Goal: Ask a question: Seek information or help from site administrators or community

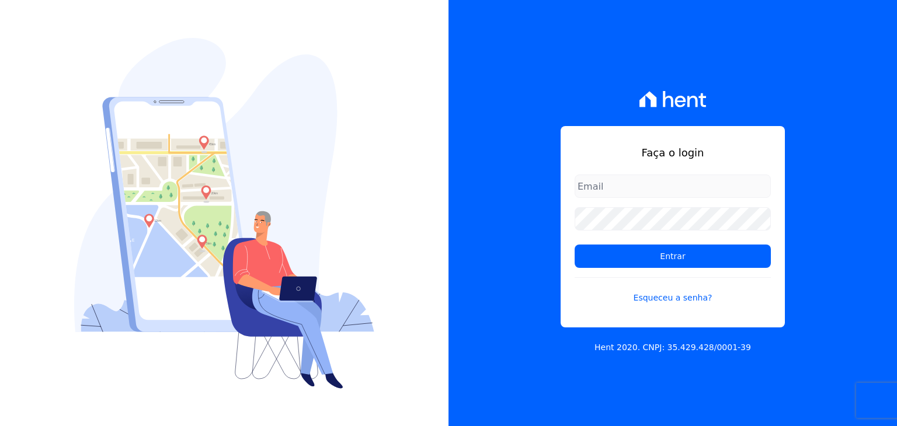
click at [671, 185] on input "email" at bounding box center [673, 186] width 196 height 23
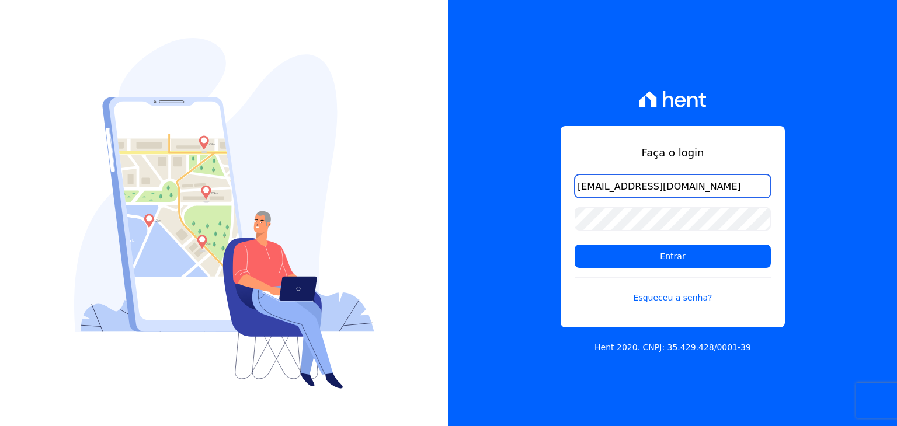
type input "[EMAIL_ADDRESS][DOMAIN_NAME]"
click at [623, 230] on form "[EMAIL_ADDRESS][DOMAIN_NAME] Entrar Esqueceu a senha?" at bounding box center [673, 247] width 196 height 144
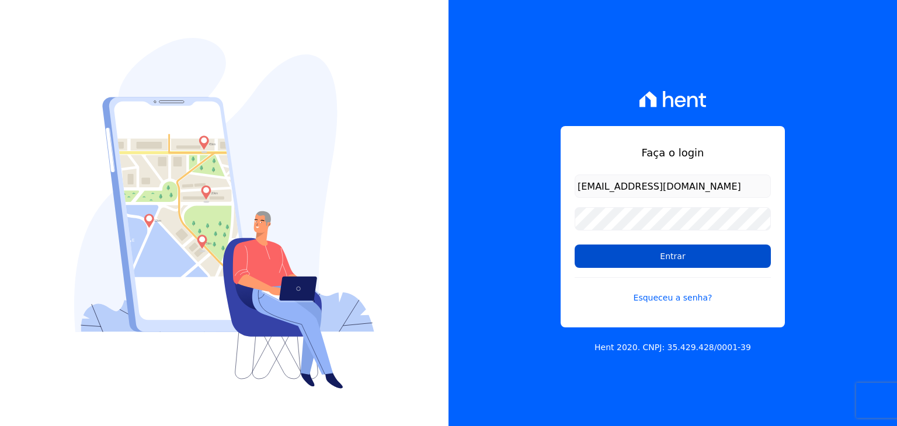
click at [684, 260] on input "Entrar" at bounding box center [673, 256] width 196 height 23
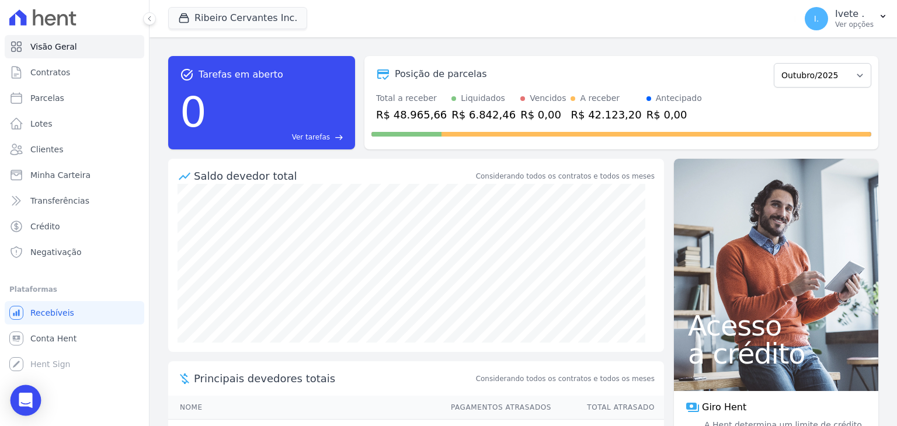
click at [18, 401] on div "Open Intercom Messenger" at bounding box center [26, 400] width 31 height 31
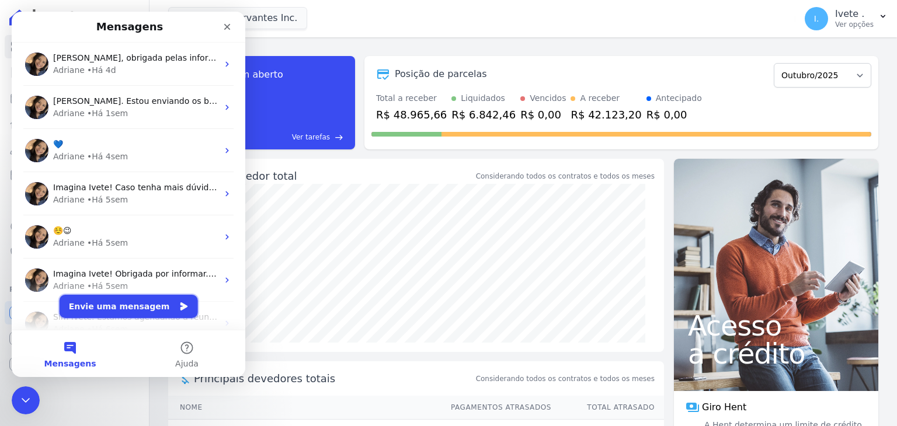
click at [84, 300] on button "Envie uma mensagem" at bounding box center [129, 306] width 138 height 23
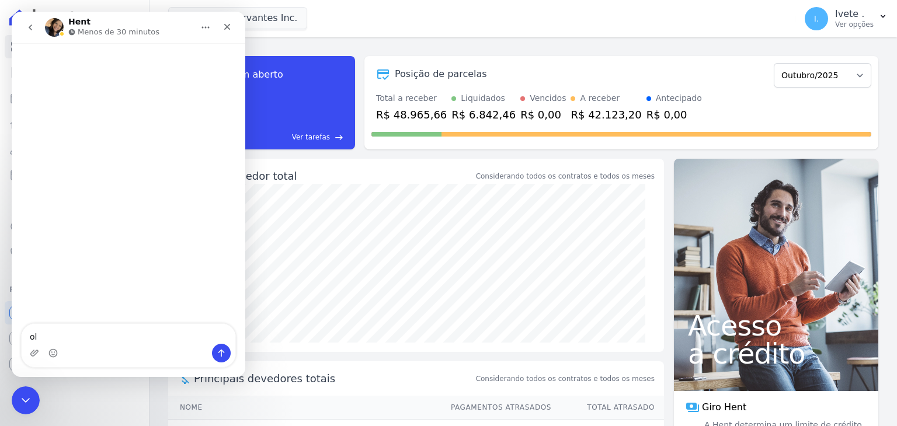
type textarea "olá"
type textarea "boa tard"
type textarea "boa tarde"
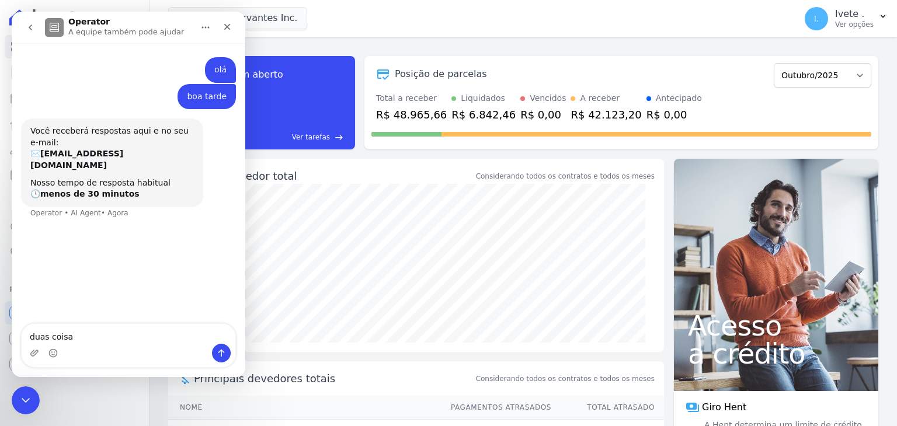
type textarea "duas coisas"
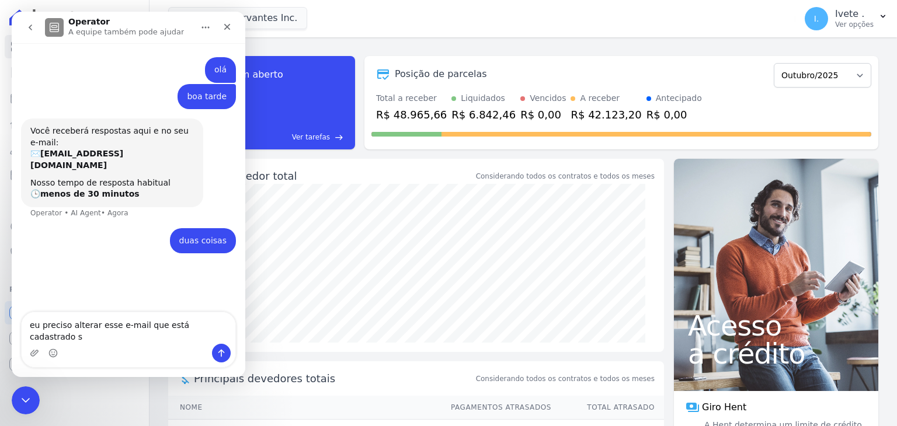
type textarea "eu preciso alterar esse e-mail que está cadastrado"
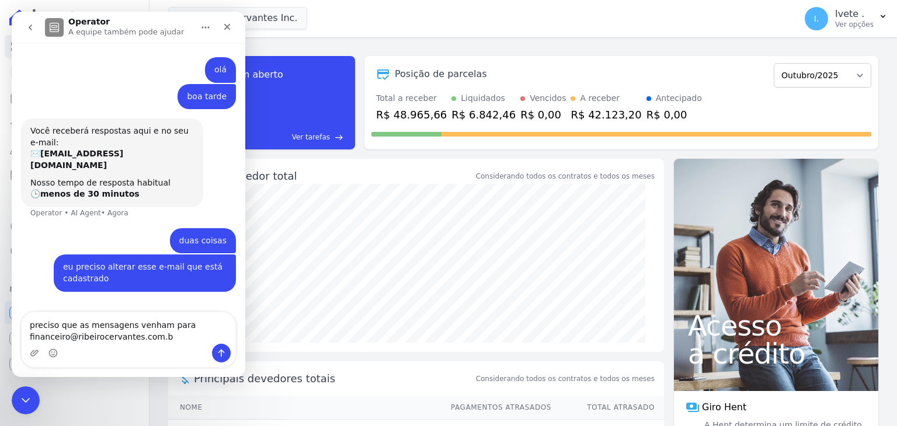
type textarea "preciso que as mensagens venham para financeiro@ribeirocervantes.com.br"
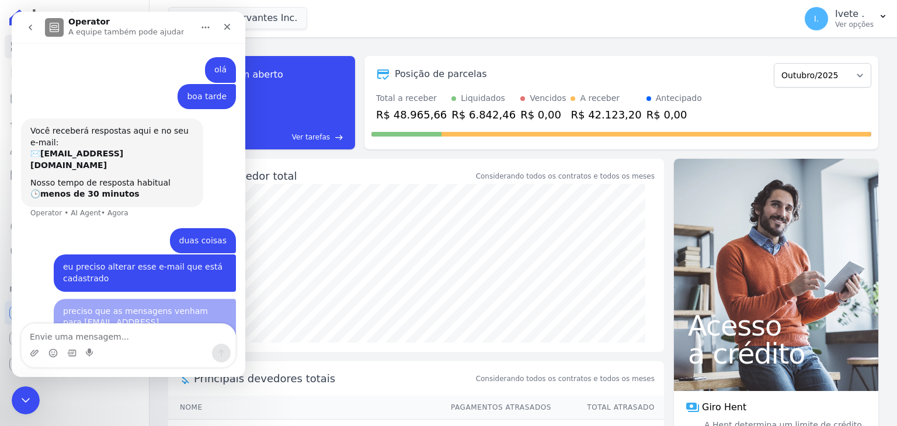
scroll to position [7, 0]
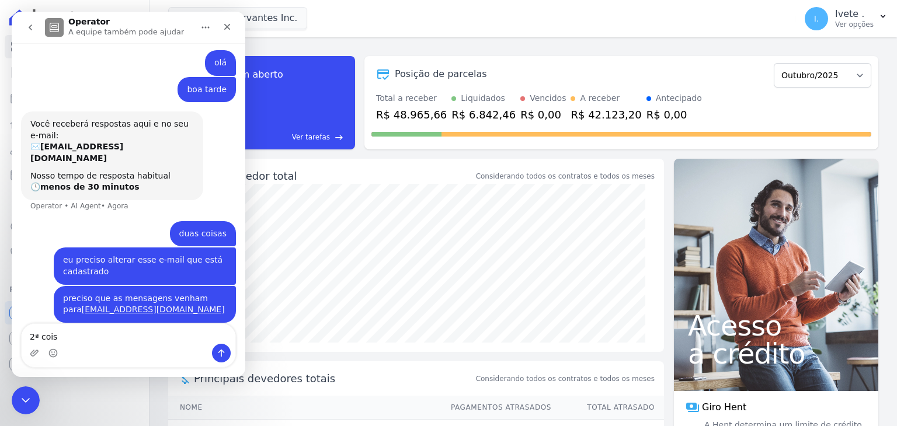
type textarea "2ª coisa"
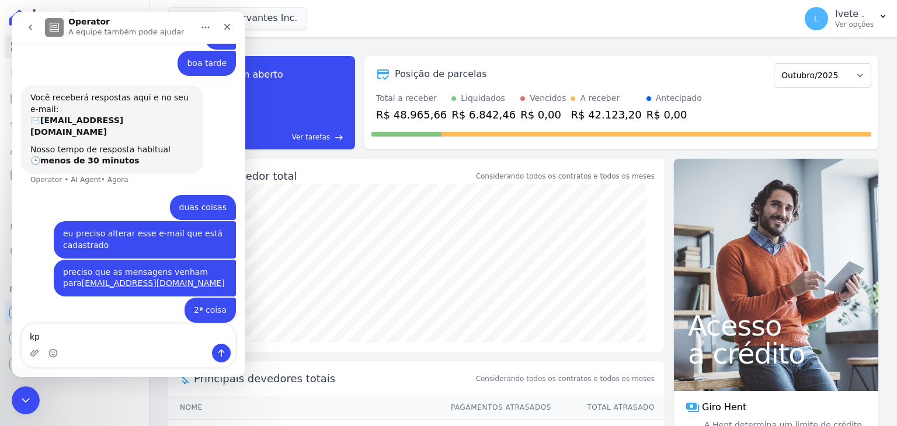
type textarea "k"
type textarea "preciso do boleto para pagamento"
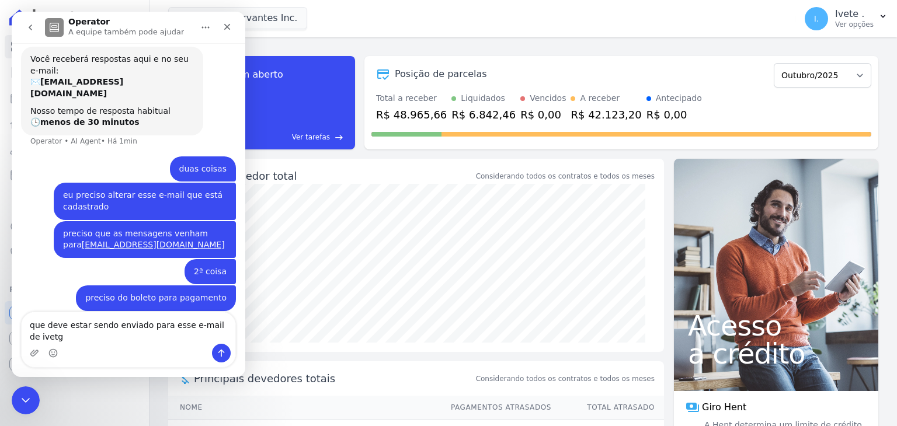
scroll to position [60, 0]
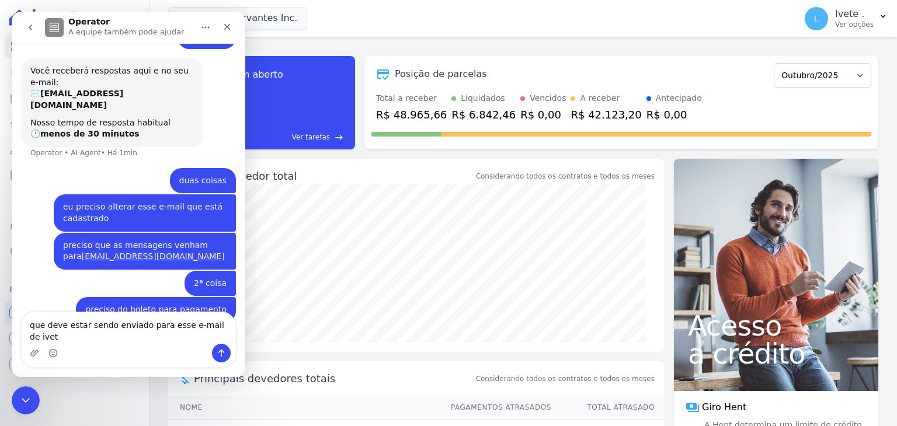
type textarea "que deve estar sendo enviado para esse e-mail de ivete"
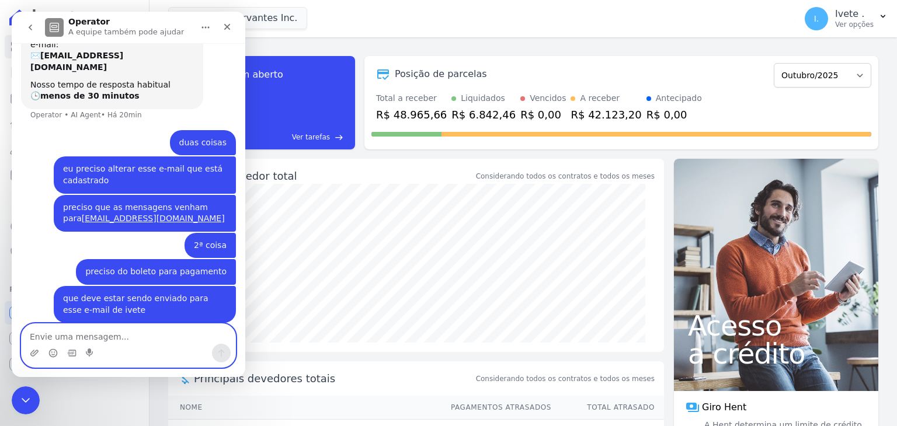
scroll to position [98, 0]
click at [105, 335] on textarea "Envie uma mensagem..." at bounding box center [129, 334] width 214 height 20
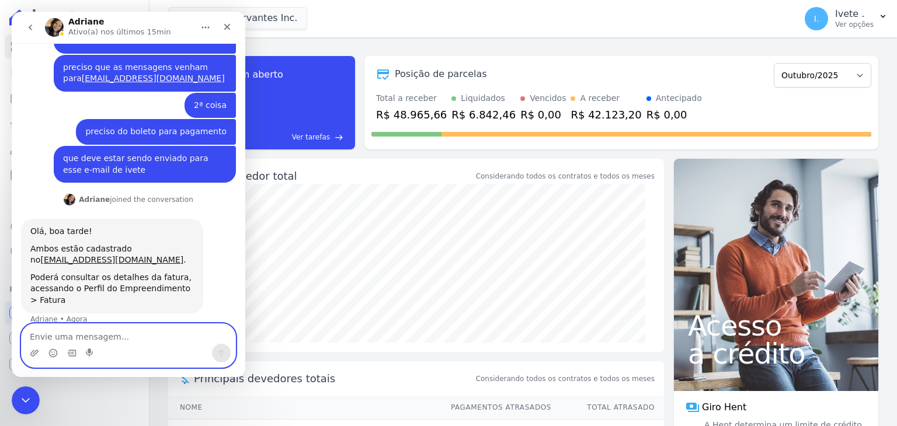
scroll to position [229, 0]
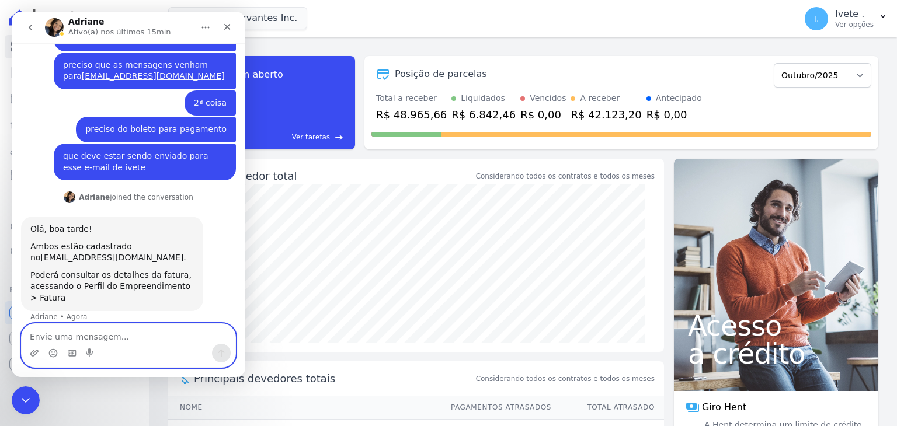
click at [95, 335] on textarea "Envie uma mensagem..." at bounding box center [129, 334] width 214 height 20
type textarea "mas eu não recebe a fatura por e-mail?"
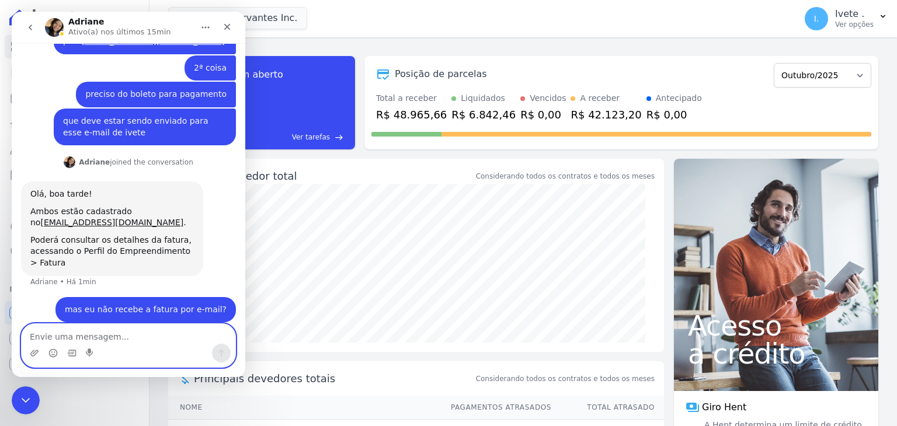
scroll to position [308, 0]
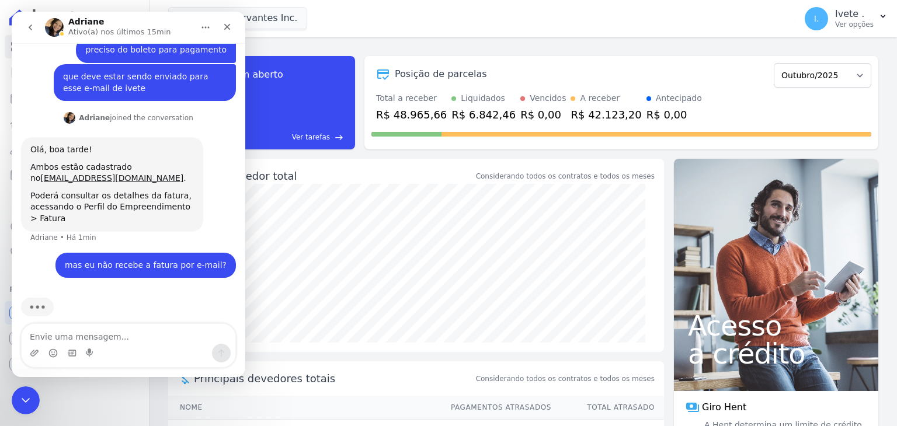
click at [361, 28] on div "Ribeiro Cervantes Inc. Você possui apenas um empreendimento Aplicar" at bounding box center [479, 18] width 623 height 39
click at [173, 15] on nav "Adriane Ativo(a) nos últimos 15min" at bounding box center [129, 28] width 234 height 32
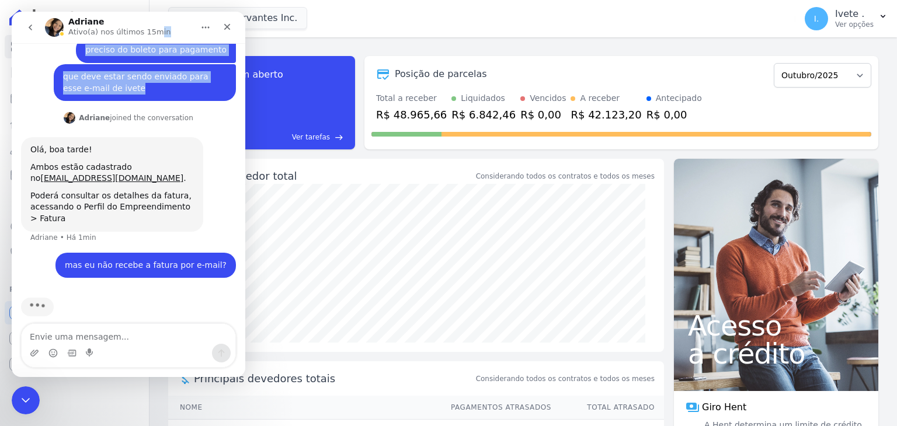
drag, startPoint x: 150, startPoint y: 17, endPoint x: 271, endPoint y: 74, distance: 133.5
click at [245, 68] on html "Adriane Ativo(a) nos últimos 15min olá Ivete • Há 27min boa tarde Ivete • Há 27…" at bounding box center [129, 195] width 234 height 366
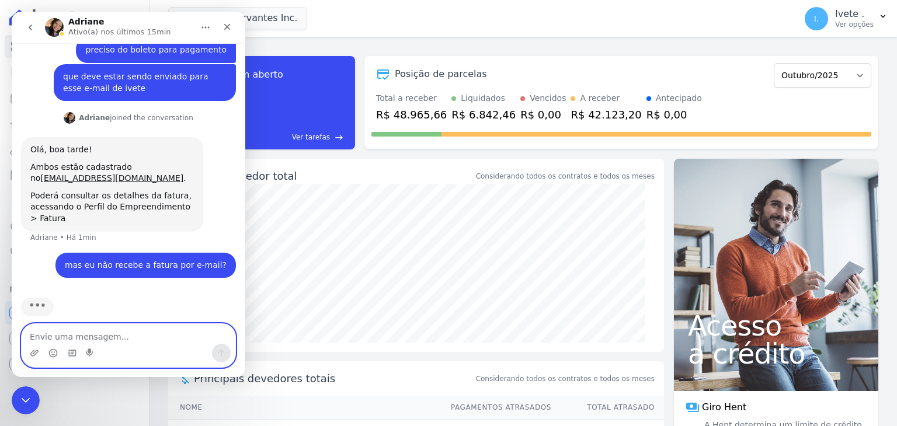
click at [95, 339] on textarea "Envie uma mensagem..." at bounding box center [129, 334] width 214 height 20
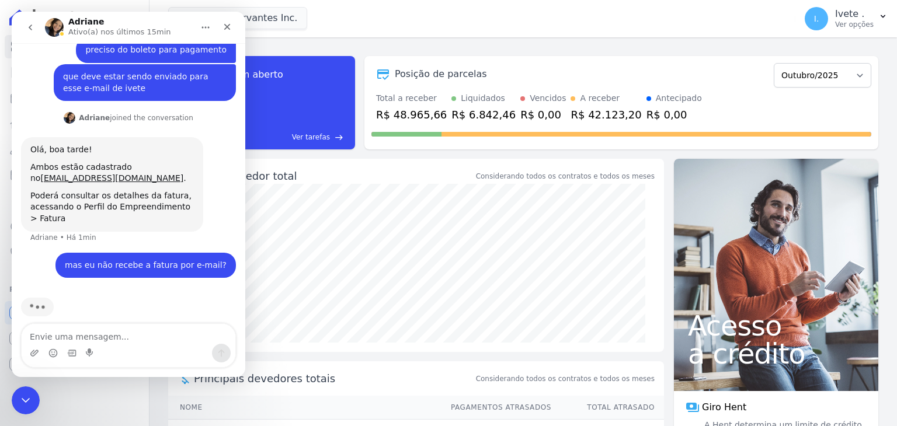
click at [204, 30] on icon "Início" at bounding box center [205, 27] width 9 height 9
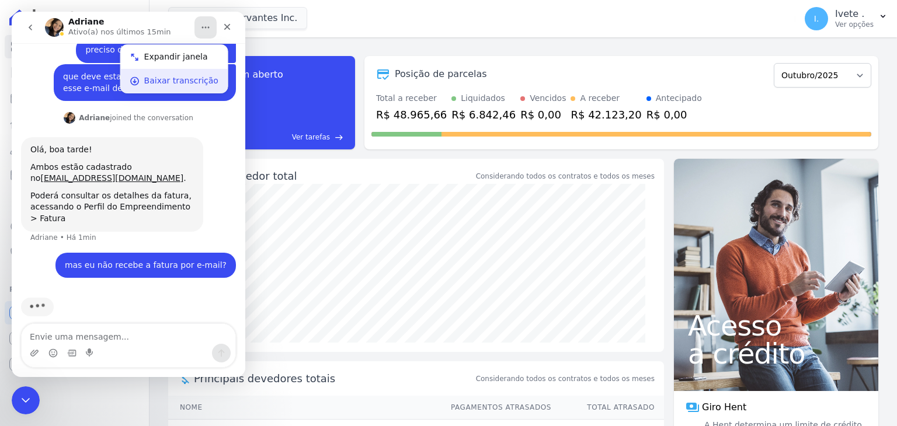
click at [179, 80] on div "Baixar transcrição" at bounding box center [181, 81] width 74 height 12
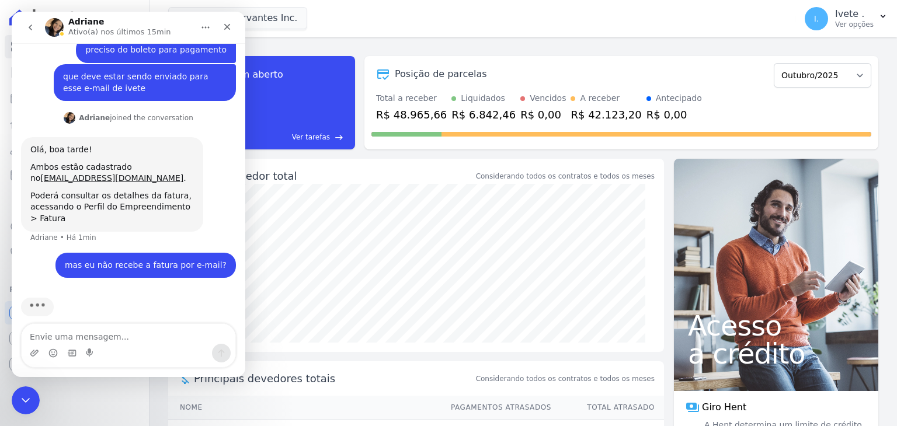
click at [27, 27] on icon "go back" at bounding box center [30, 27] width 9 height 9
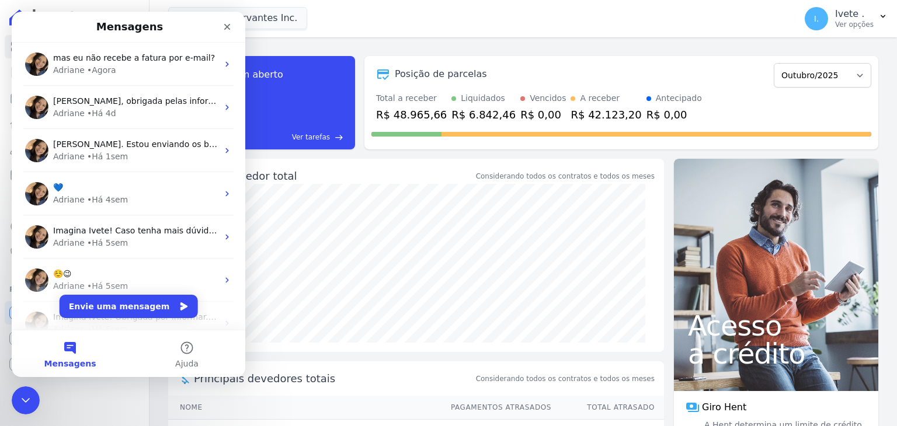
scroll to position [0, 0]
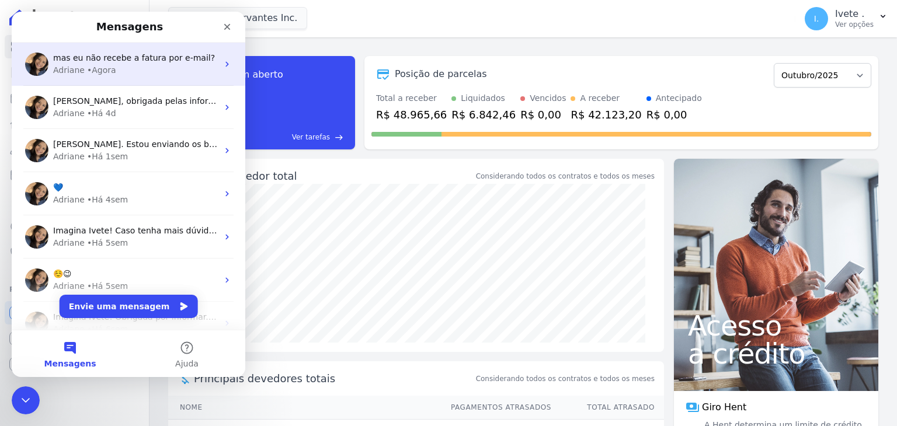
click at [172, 68] on div "Adriane • Agora" at bounding box center [135, 70] width 165 height 12
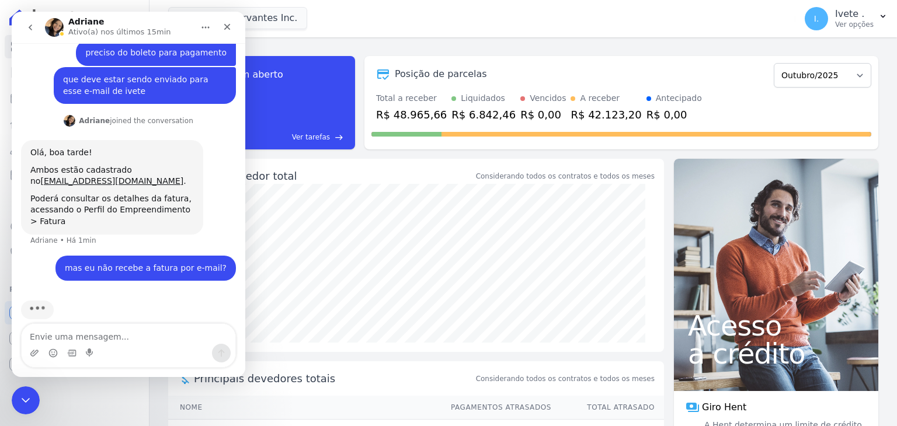
scroll to position [308, 0]
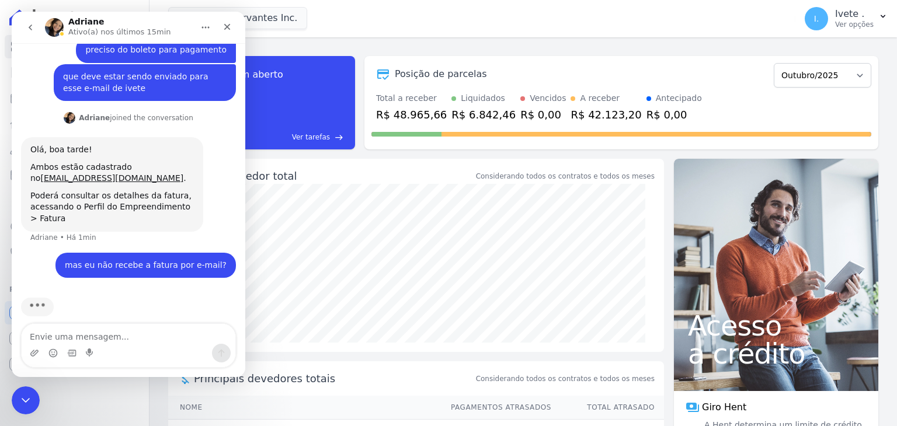
drag, startPoint x: 166, startPoint y: 19, endPoint x: 261, endPoint y: 110, distance: 131.0
click at [245, 110] on html "Adriane Ativo(a) nos últimos 15min olá Ivete • Há 27min boa tarde Ivete • Há 27…" at bounding box center [129, 195] width 234 height 366
click at [166, 372] on div "Messenger da Intercom" at bounding box center [129, 351] width 234 height 54
drag, startPoint x: 161, startPoint y: 372, endPoint x: 269, endPoint y: 375, distance: 108.1
click at [245, 375] on html "Adriane Ativo(a) nos últimos 15min olá Ivete • Há 27min boa tarde Ivete • Há 27…" at bounding box center [129, 195] width 234 height 366
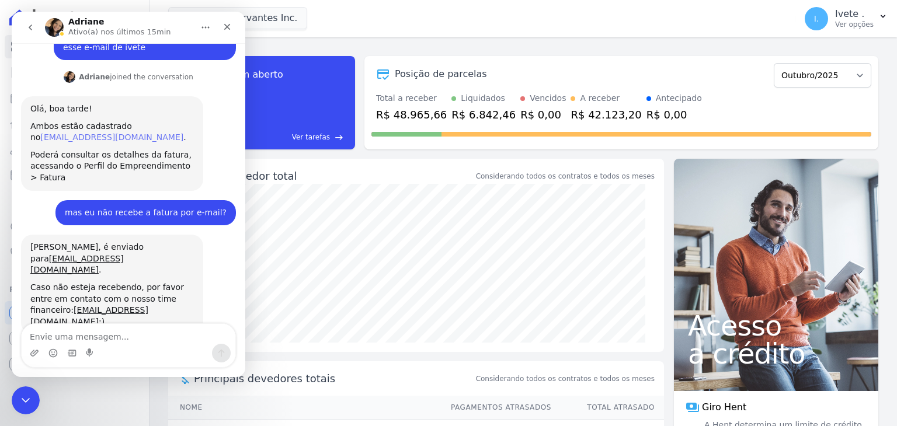
scroll to position [350, 0]
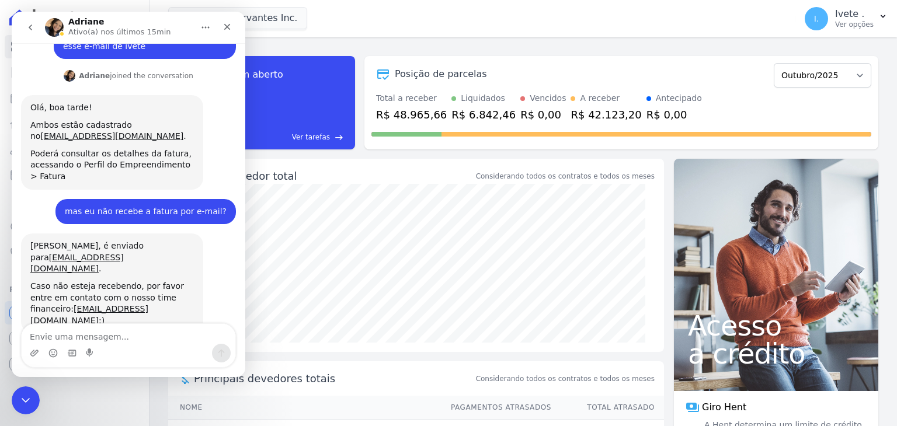
click at [91, 346] on div "Messenger da Intercom" at bounding box center [90, 353] width 9 height 19
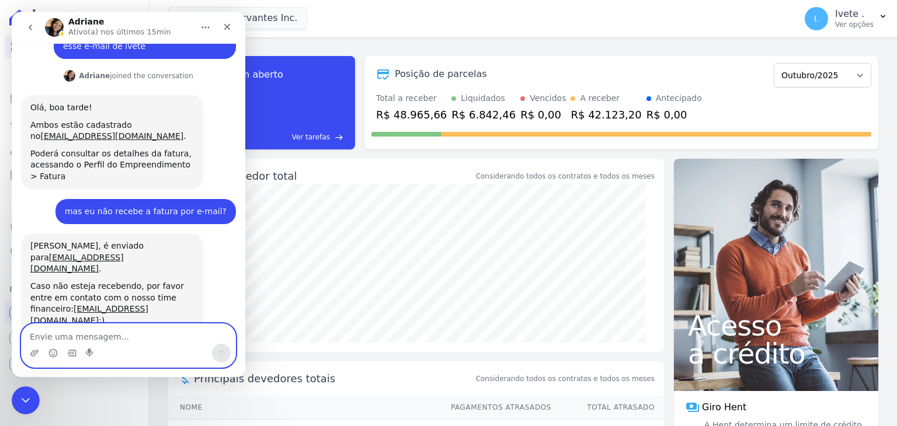
click at [57, 340] on textarea "Envie uma mensagem..." at bounding box center [129, 334] width 214 height 20
type textarea "não estou recebendo não"
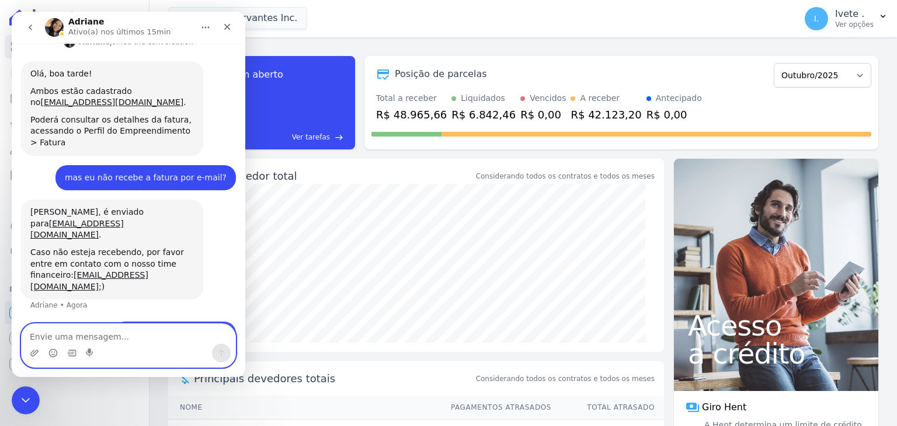
scroll to position [385, 0]
type textarea "só chega a NF"
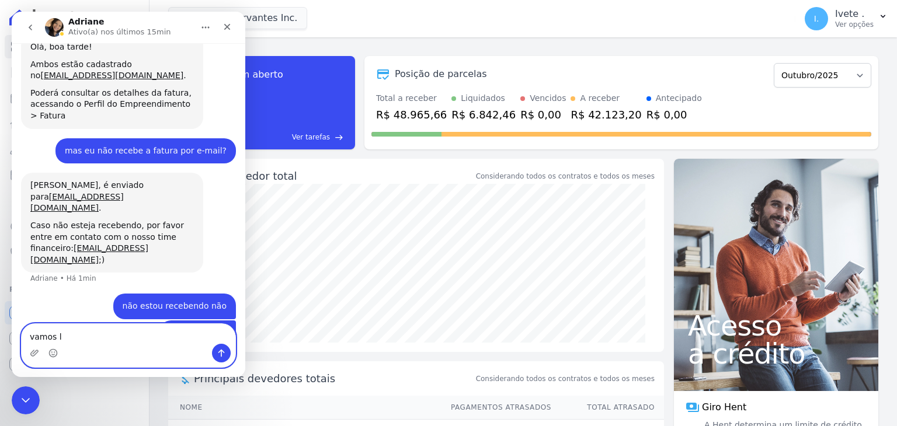
type textarea "vamos lá"
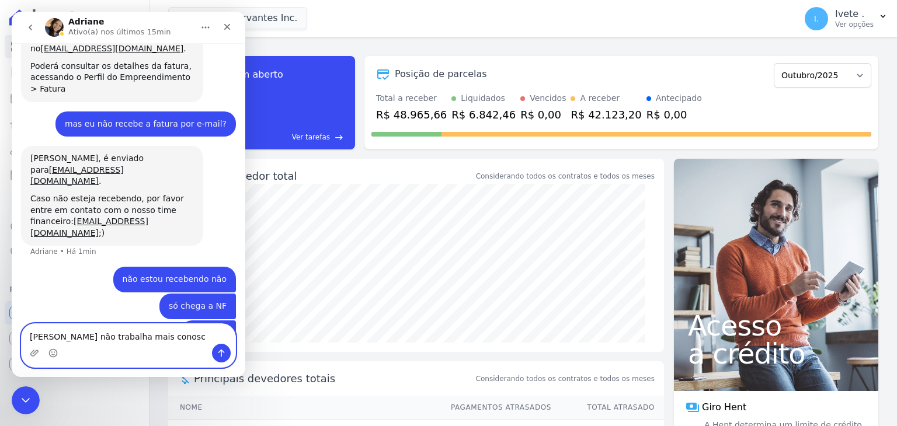
type textarea "Ivete não trabalha mais conosco"
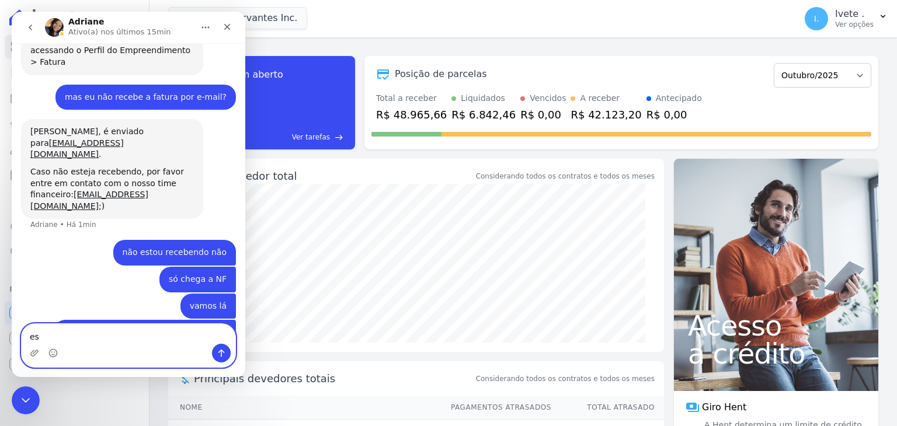
type textarea "e"
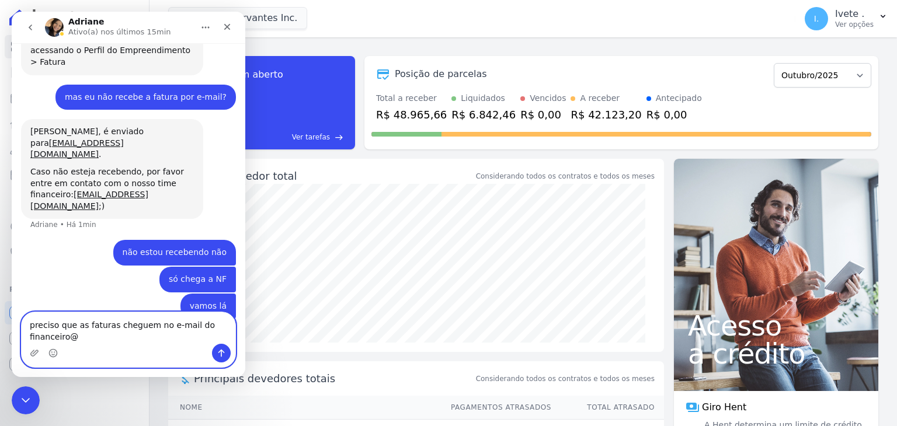
scroll to position [477, 0]
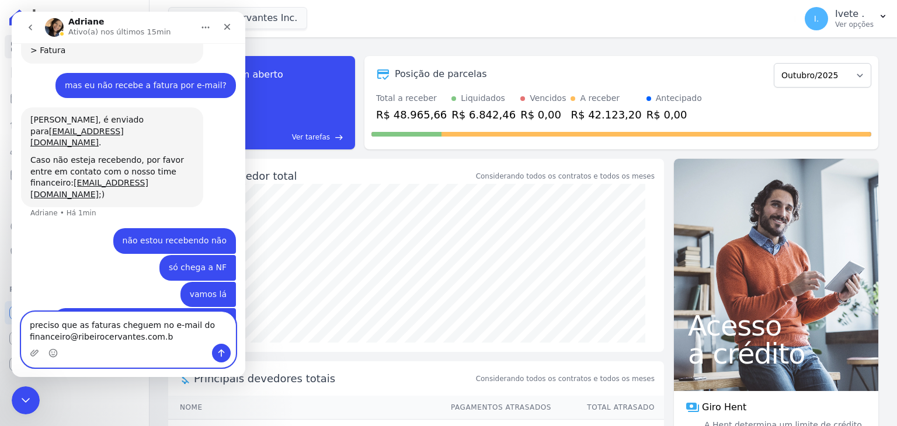
type textarea "preciso que as faturas cheguem no e-mail do financeiro@ribeirocervantes.com.br"
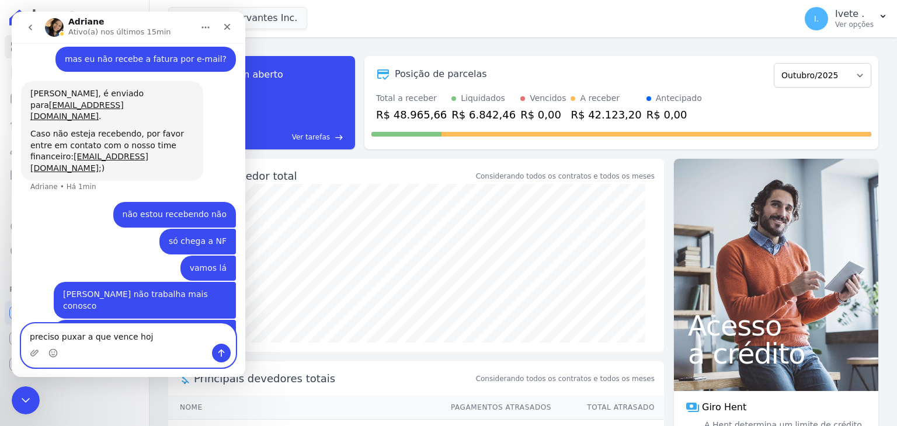
type textarea "preciso puxar a que vence hoje"
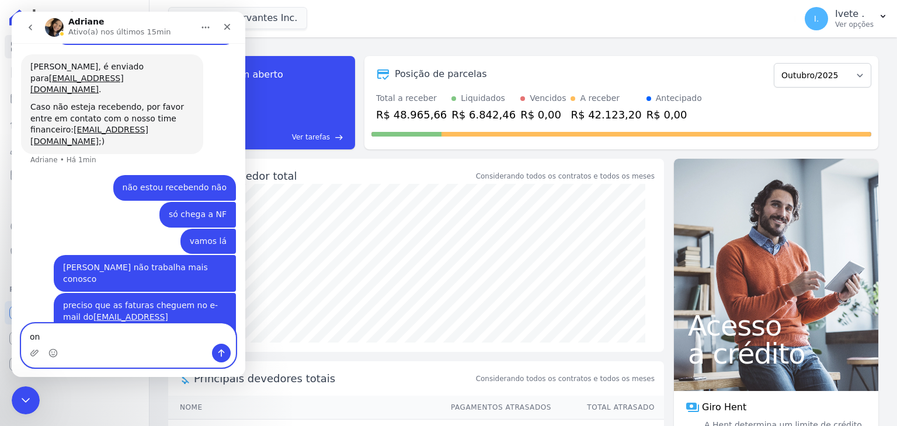
type textarea "o"
type textarea "você pode enviar para esse e-mail?"
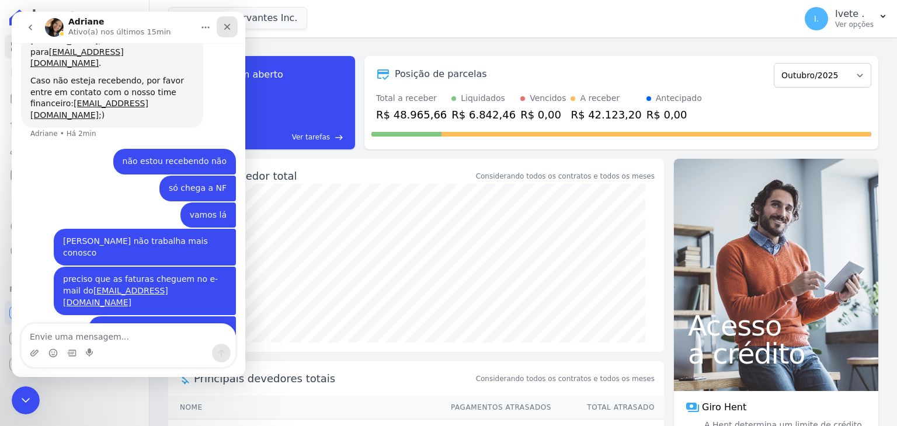
click at [230, 26] on icon "Fechar" at bounding box center [227, 26] width 9 height 9
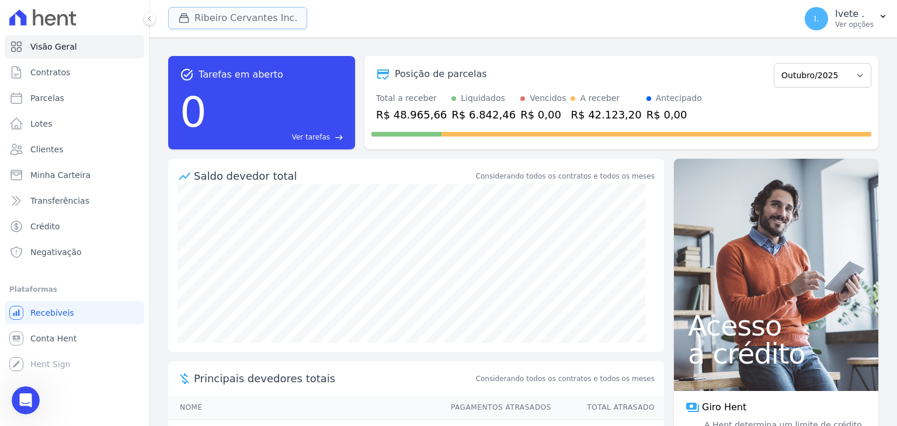
click at [211, 17] on button "Ribeiro Cervantes Inc." at bounding box center [237, 18] width 139 height 22
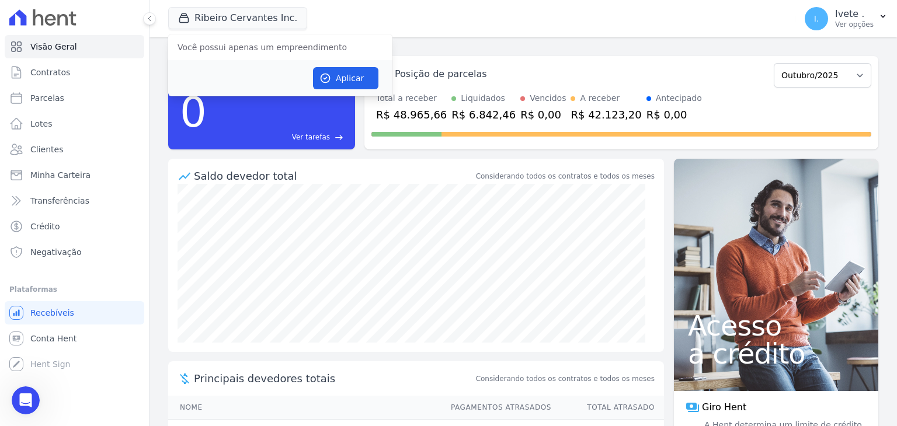
click at [527, 16] on div "Ribeiro Cervantes Inc. Você possui apenas um empreendimento Aplicar" at bounding box center [479, 18] width 623 height 39
click at [856, 23] on p "Ver opções" at bounding box center [854, 24] width 39 height 9
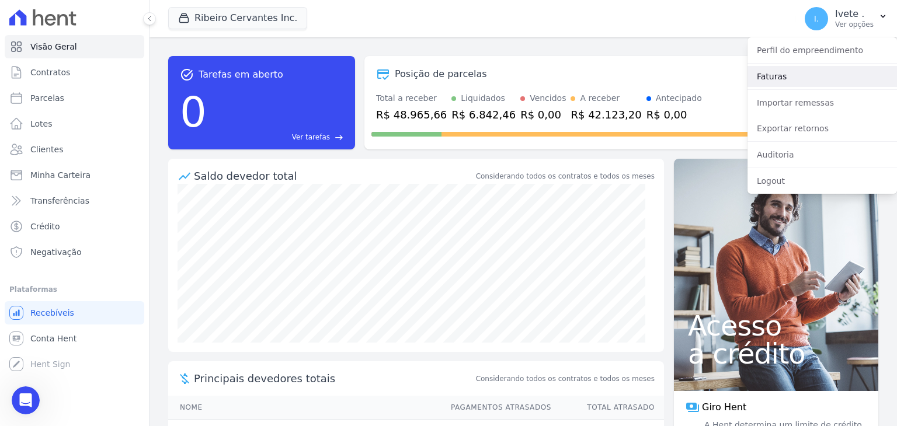
click at [778, 82] on link "Faturas" at bounding box center [823, 76] width 150 height 21
click at [770, 79] on link "Faturas" at bounding box center [823, 76] width 150 height 21
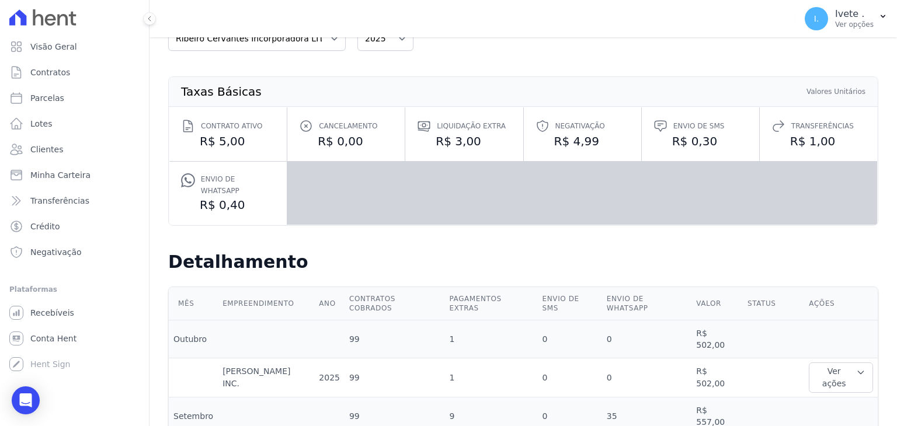
scroll to position [175, 0]
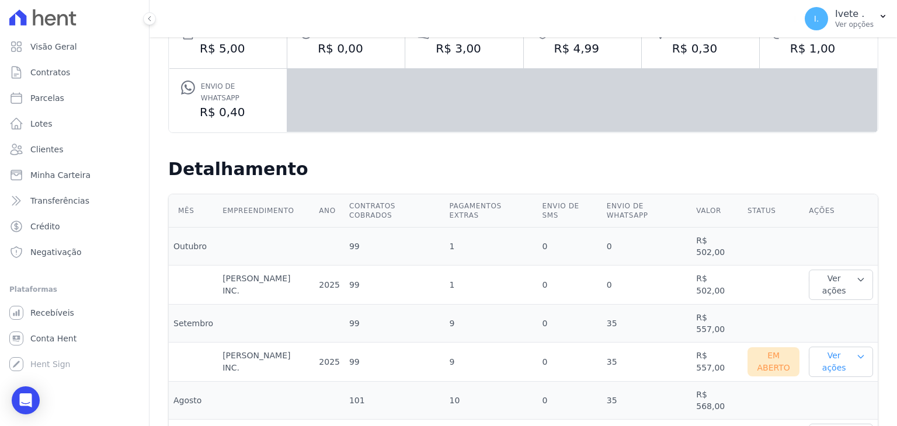
click at [833, 347] on button "Ver ações" at bounding box center [841, 362] width 64 height 30
click at [832, 394] on link "Ver boleto" at bounding box center [857, 400] width 86 height 12
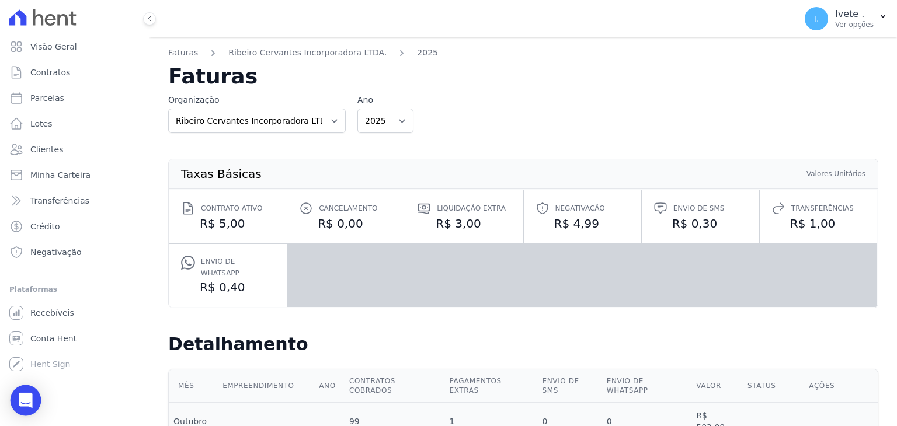
click at [32, 402] on div "Open Intercom Messenger" at bounding box center [26, 400] width 31 height 31
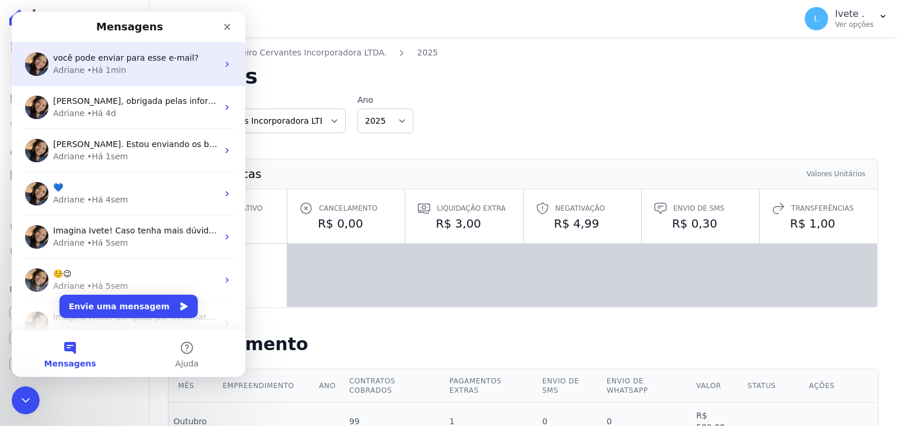
click at [105, 55] on span "você pode enviar para esse e-mail?" at bounding box center [125, 57] width 145 height 9
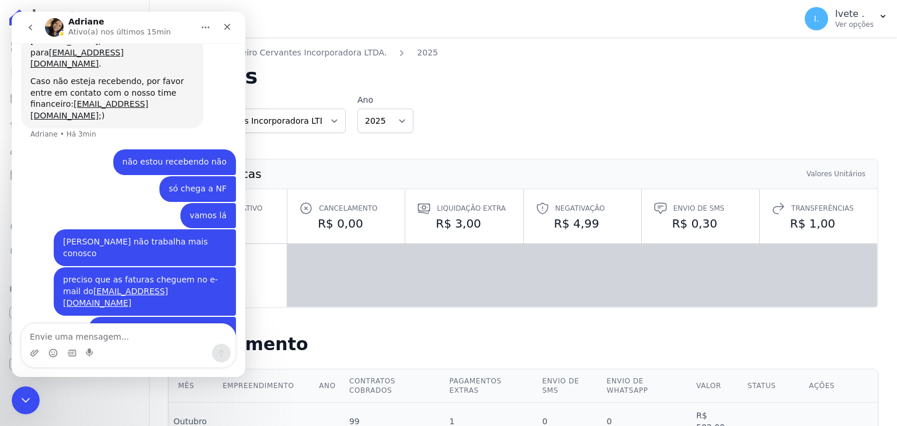
scroll to position [556, 0]
type textarea "a fatura deste mês eu já baixei"
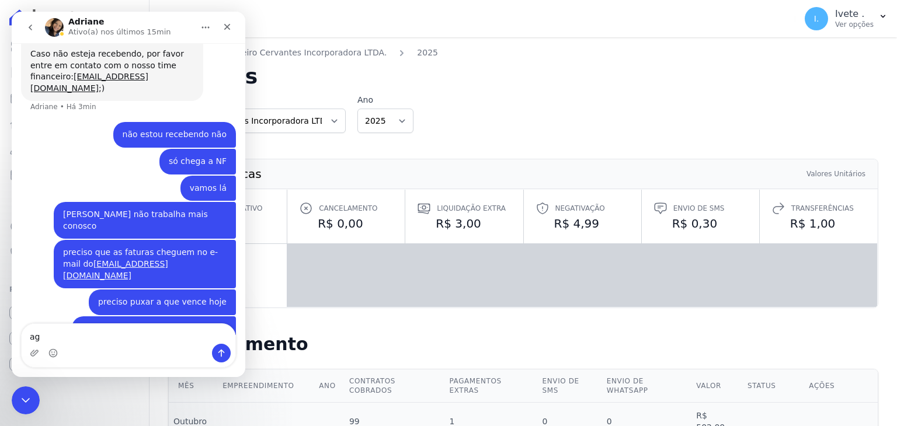
type textarea "a"
type textarea "t"
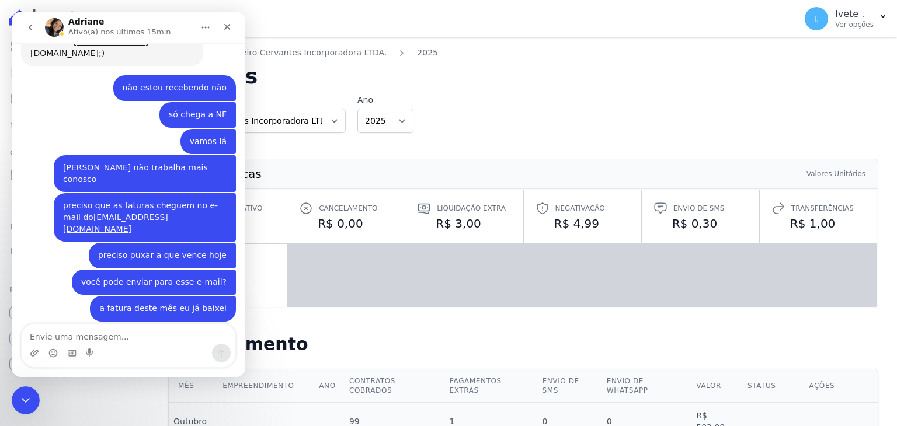
scroll to position [617, 0]
type textarea "Vanessa"
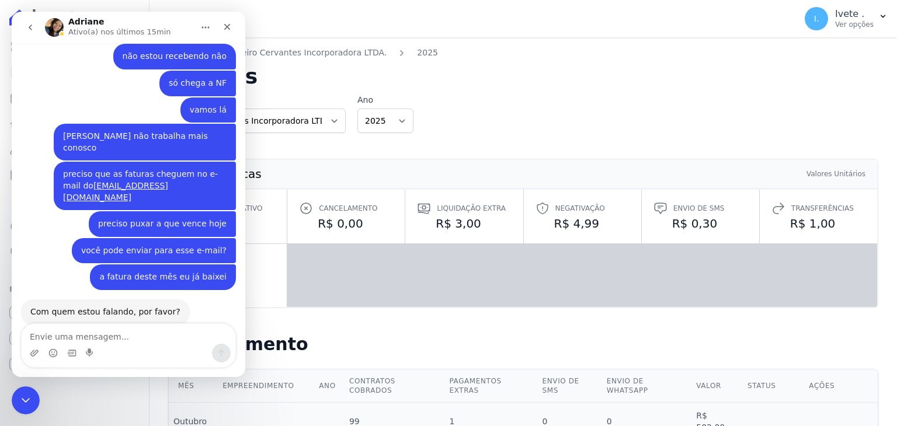
scroll to position [652, 0]
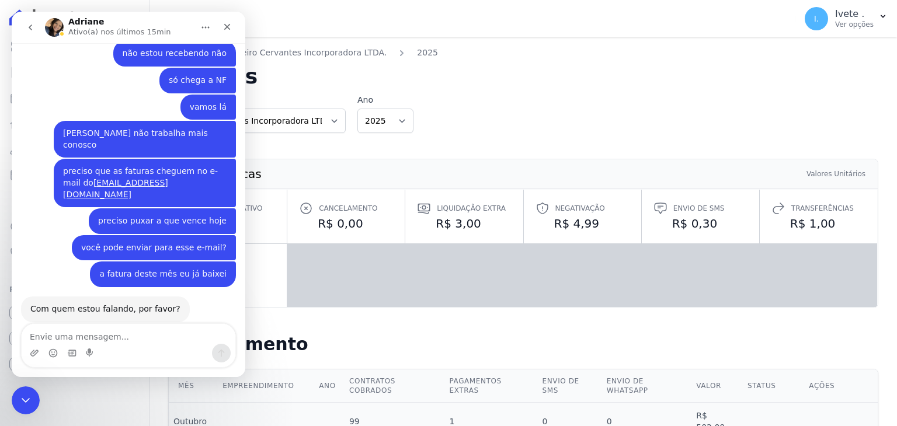
click at [518, 73] on h2 "Faturas" at bounding box center [523, 76] width 710 height 21
click at [851, 18] on p "Ivete ." at bounding box center [854, 14] width 39 height 12
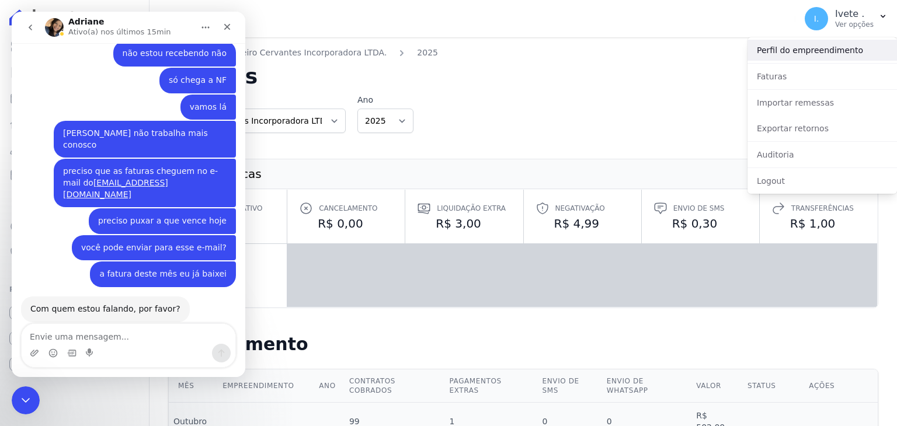
click at [768, 48] on link "Perfil do empreendimento" at bounding box center [823, 50] width 150 height 21
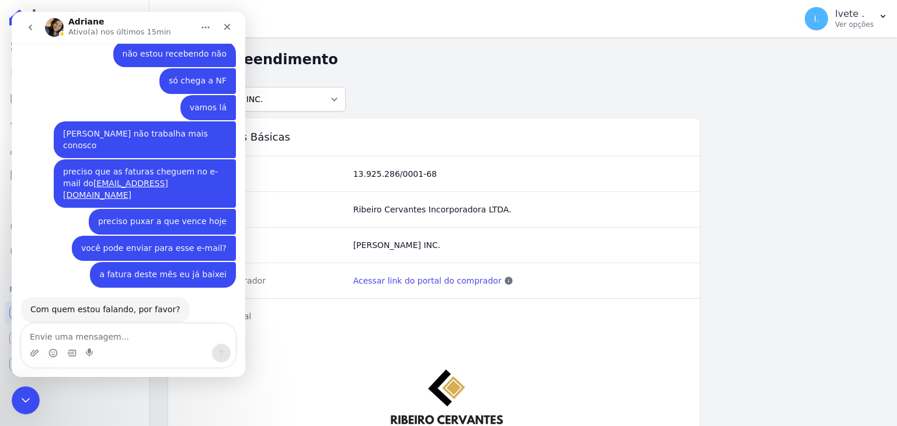
scroll to position [652, 0]
click at [112, 336] on textarea "Envie uma mensagem..." at bounding box center [129, 334] width 214 height 20
type textarea "eu acho que eu tbem tenho um acesso"
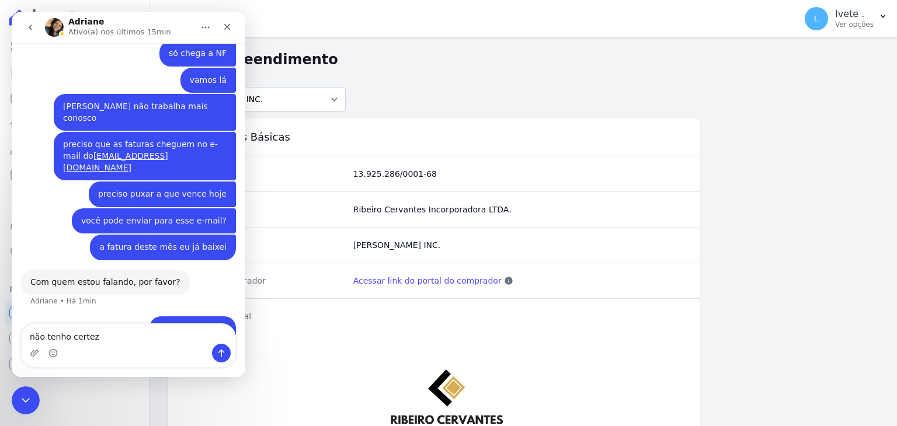
type textarea "não tenho certeza"
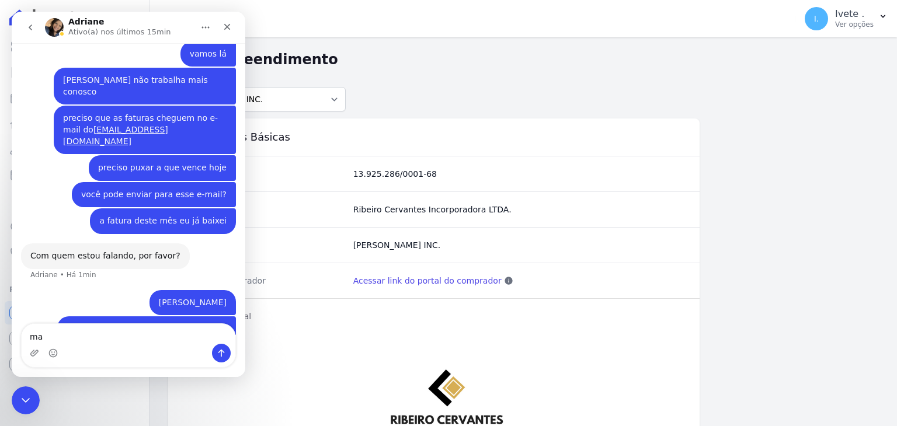
type textarea "m"
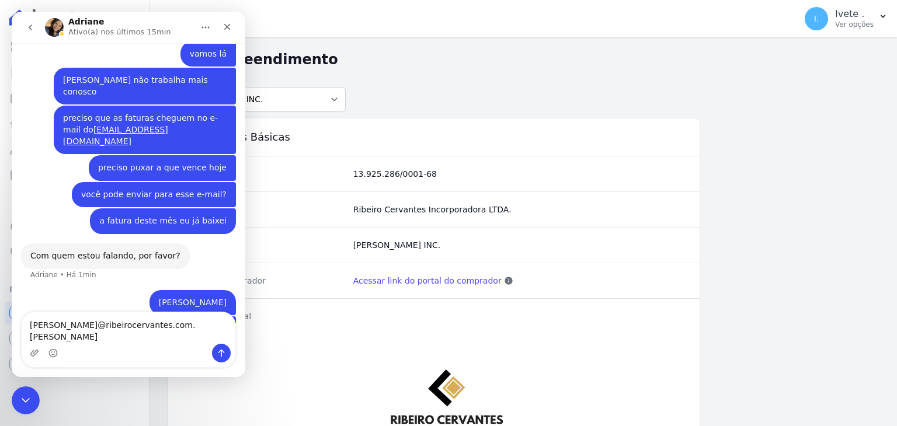
type textarea "vanessa@ribeirocervantes.com.br"
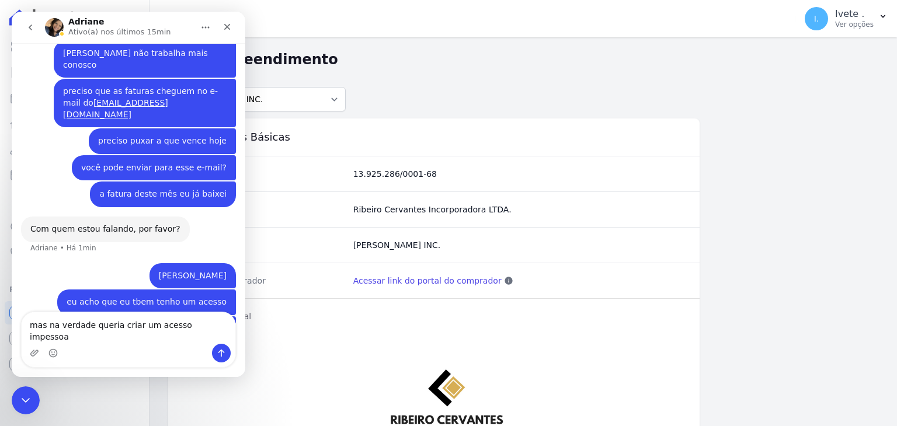
type textarea "mas na verdade queria criar um acesso impessoal"
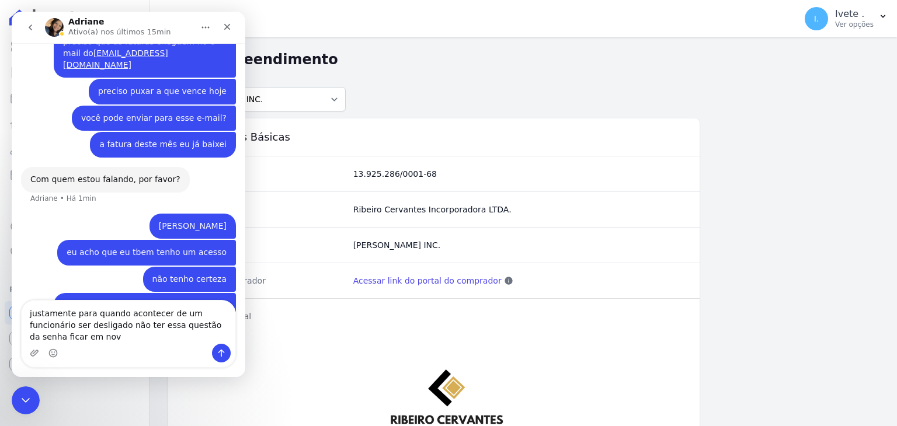
scroll to position [794, 0]
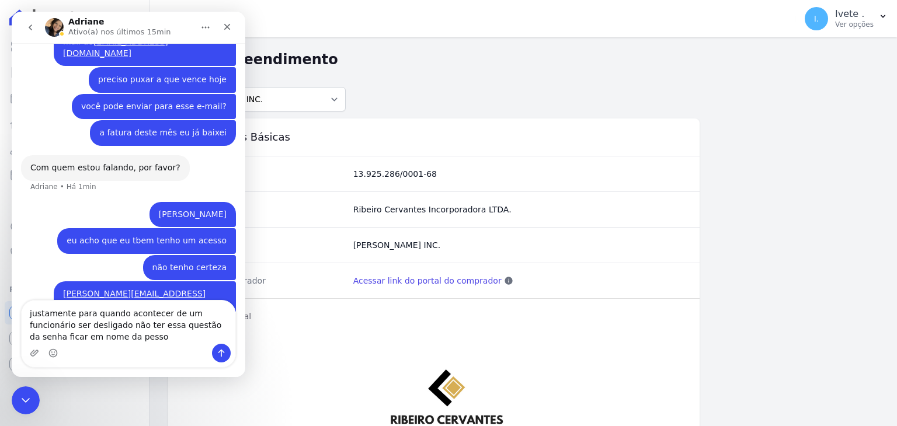
type textarea "justamente para quando acontecer de um funcionário ser desligado não ter essa q…"
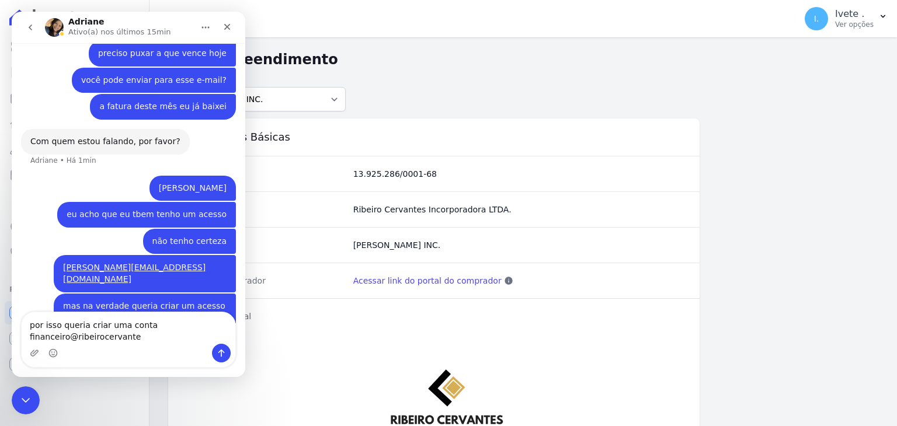
scroll to position [832, 0]
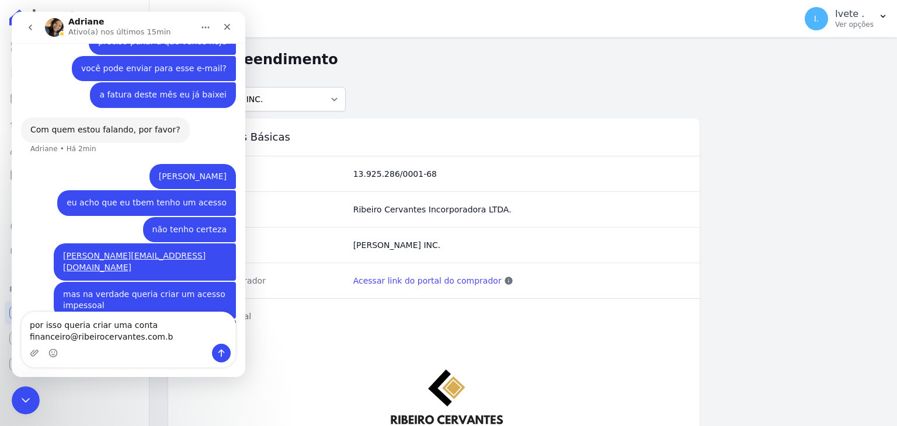
type textarea "por isso queria criar uma conta financeiro@ribeirocervantes.com.br"
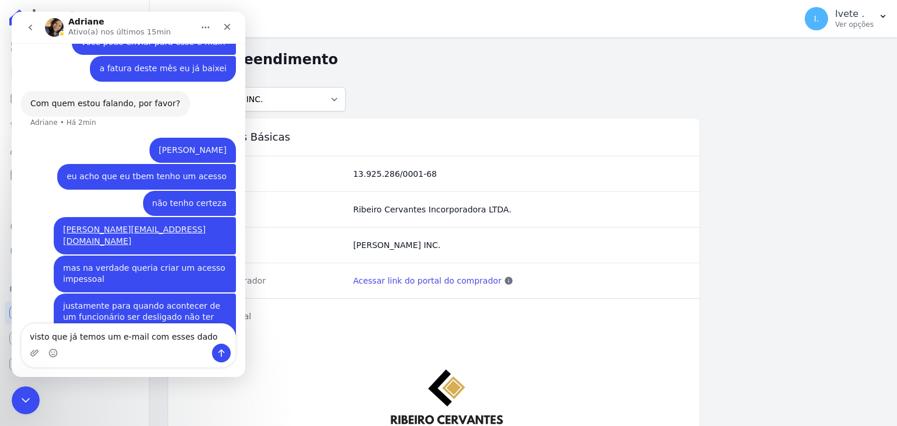
type textarea "visto que já temos um e-mail com esses dados"
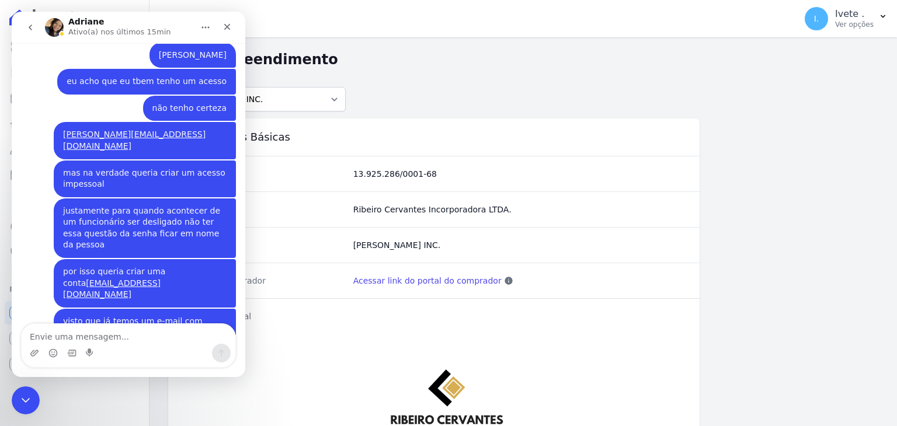
scroll to position [942, 0]
type textarea "obrigada"
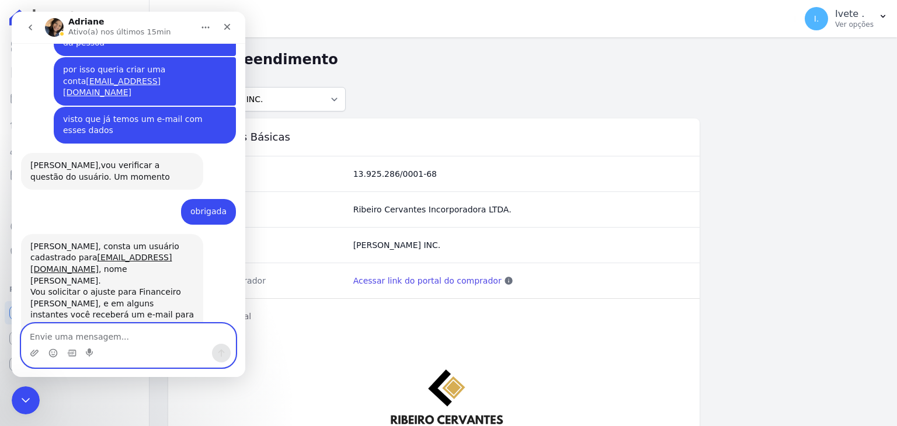
scroll to position [1156, 0]
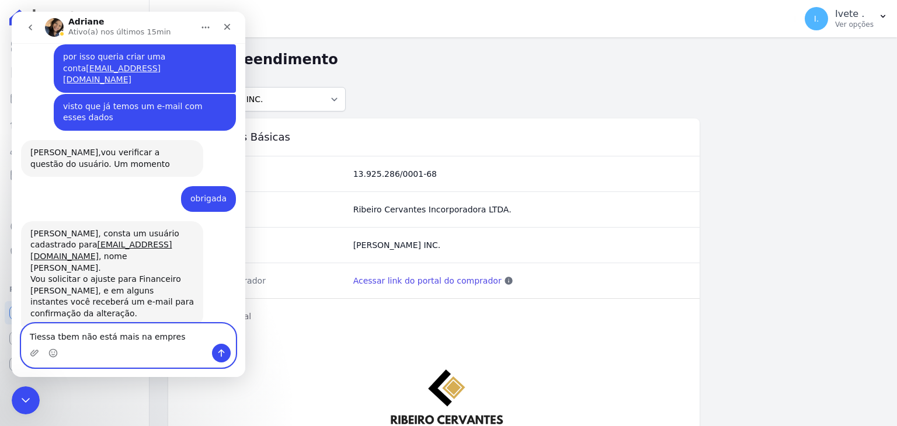
type textarea "Tiessa tbem não está mais na empresa"
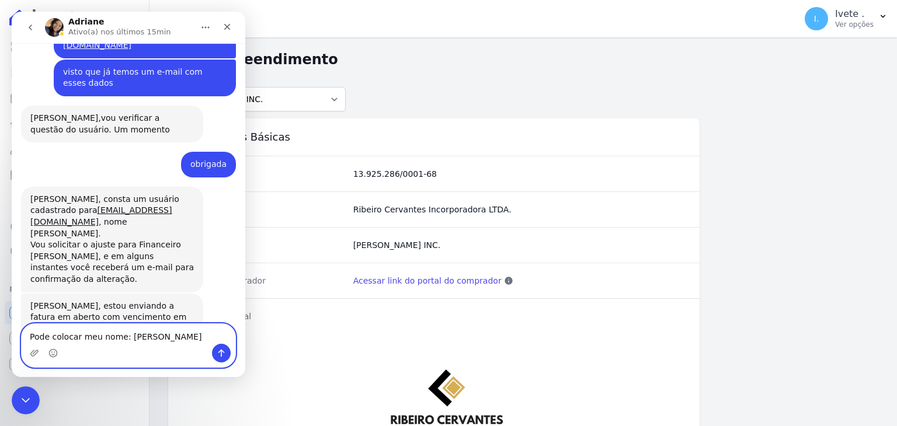
type textarea "Pode colocar meu nome: Vanessa Ribeiro Cervantes"
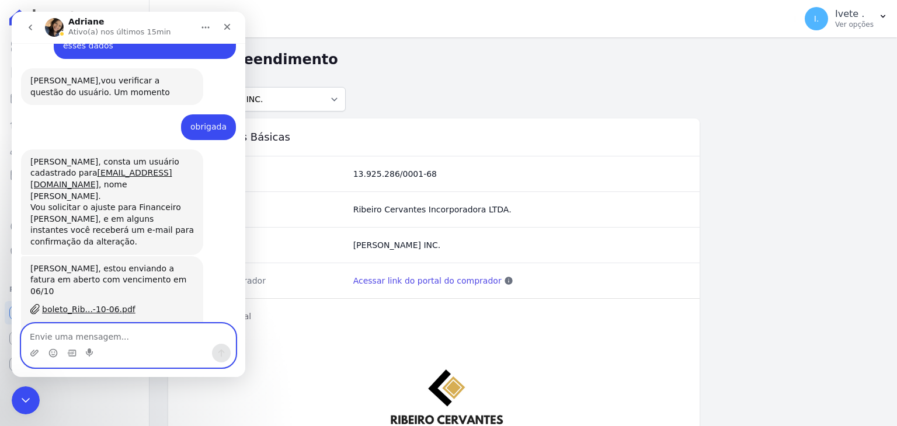
scroll to position [1229, 0]
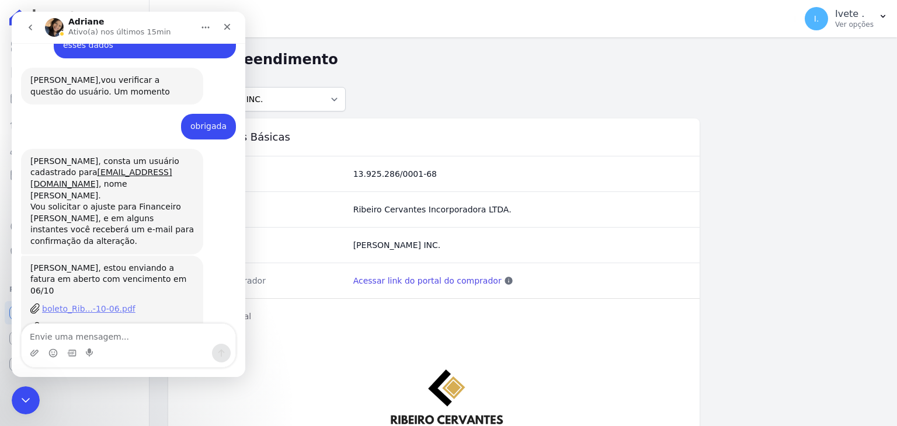
click at [71, 303] on div "boleto_Rib...-10-06.pdf" at bounding box center [88, 309] width 93 height 12
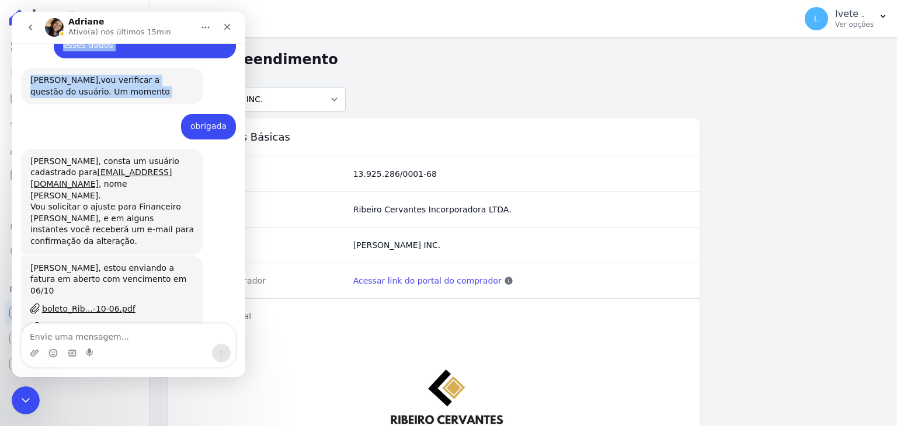
scroll to position [1221, 0]
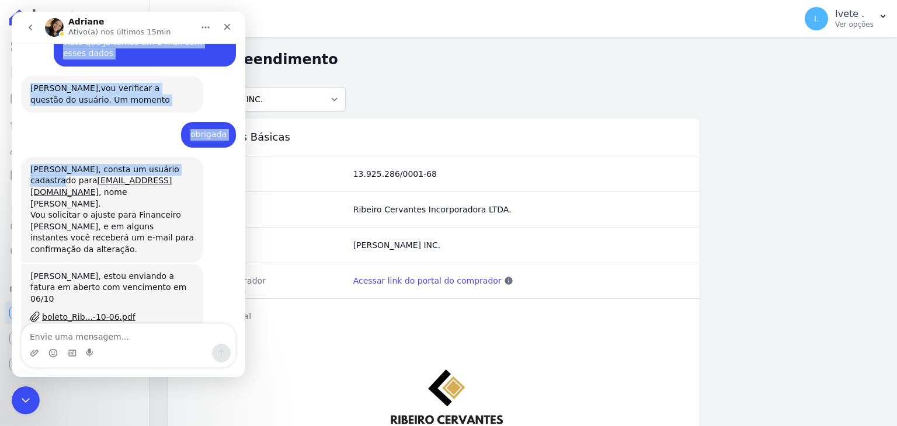
drag, startPoint x: 172, startPoint y: 23, endPoint x: 187, endPoint y: 77, distance: 56.2
click at [187, 77] on div "Adriane Ativo(a) nos últimos 15min olá Financeiro • Há 48min boa tarde Financei…" at bounding box center [129, 195] width 234 height 366
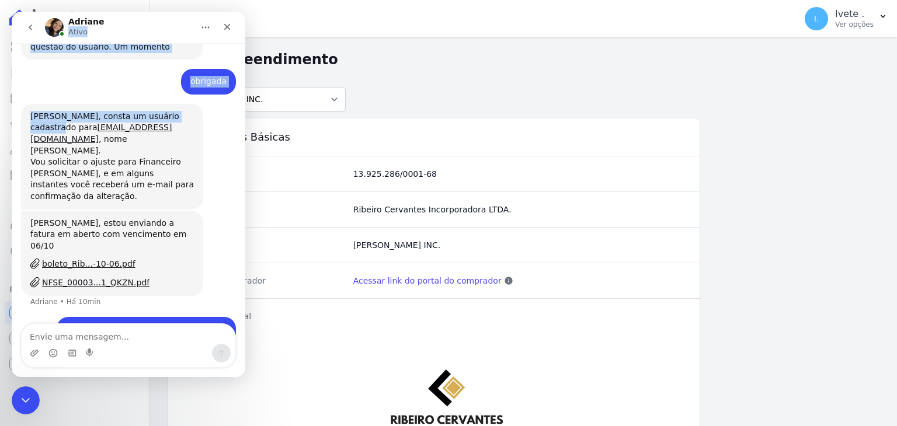
scroll to position [1276, 0]
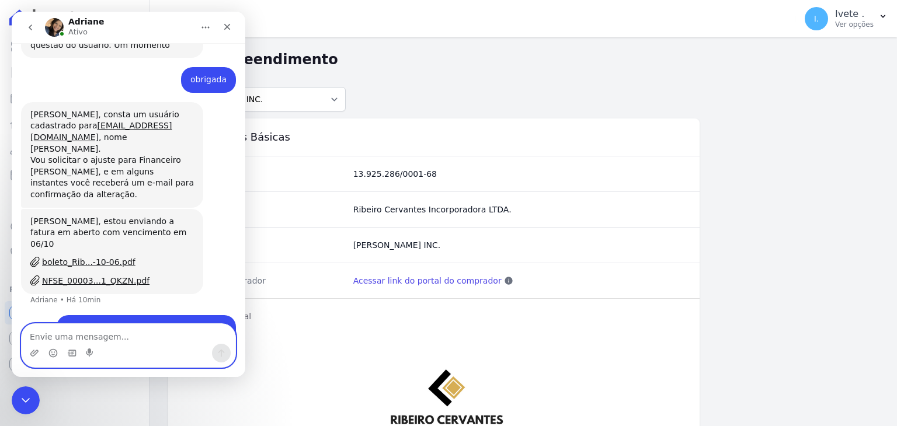
click at [85, 336] on textarea "Envie uma mensagem..." at bounding box center [129, 334] width 214 height 20
type textarea "a"
type textarea "muito obrigada!"
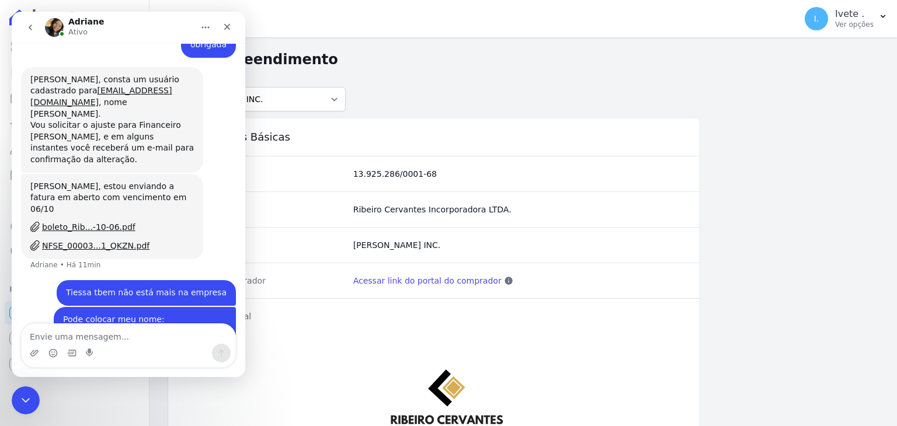
scroll to position [1345, 0]
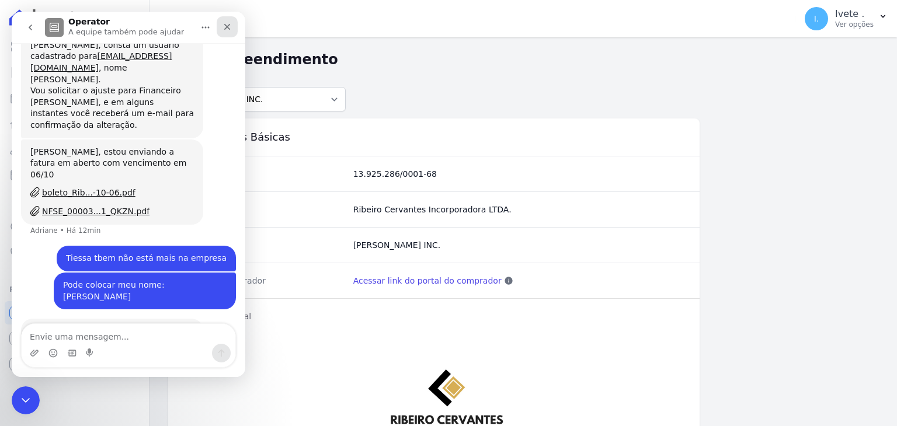
click at [229, 30] on icon "Fechar" at bounding box center [227, 26] width 9 height 9
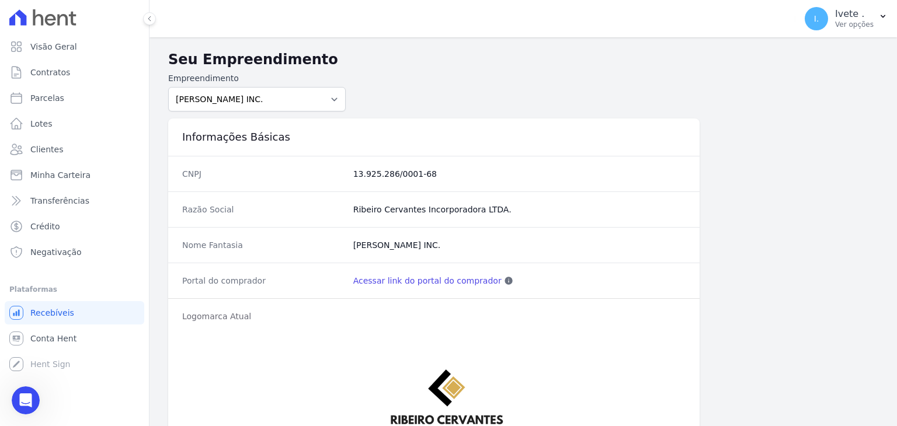
scroll to position [1333, 0]
